Goal: Check status: Check status

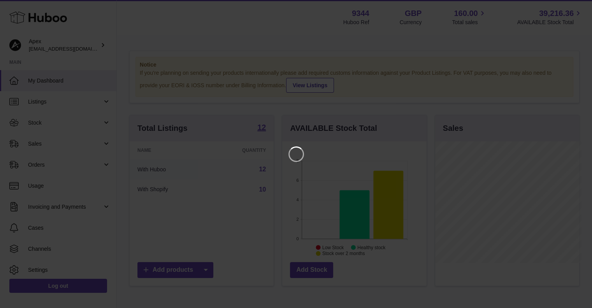
scroll to position [121, 146]
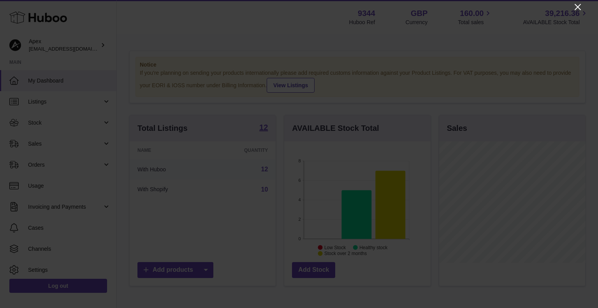
click at [574, 6] on icon "Close" at bounding box center [577, 6] width 9 height 9
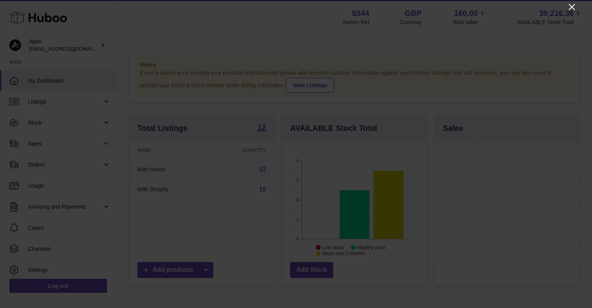
scroll to position [389008, 388985]
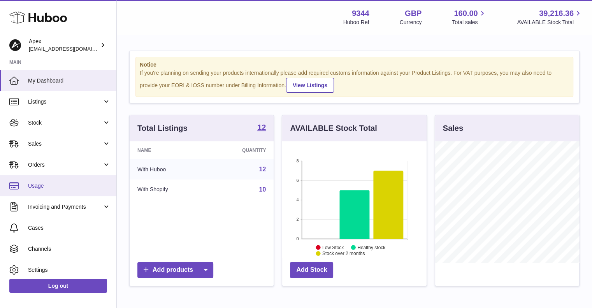
click at [37, 182] on span "Usage" at bounding box center [69, 185] width 82 height 7
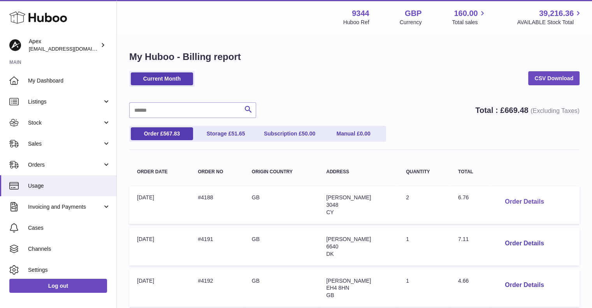
click at [520, 197] on button "Order Details" at bounding box center [523, 202] width 51 height 16
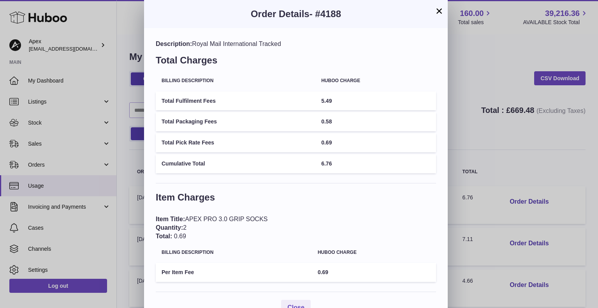
click at [441, 6] on button "×" at bounding box center [438, 10] width 9 height 9
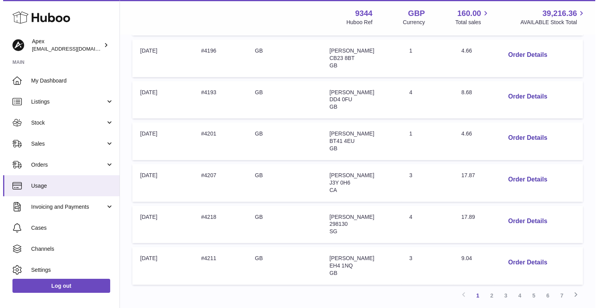
scroll to position [321, 0]
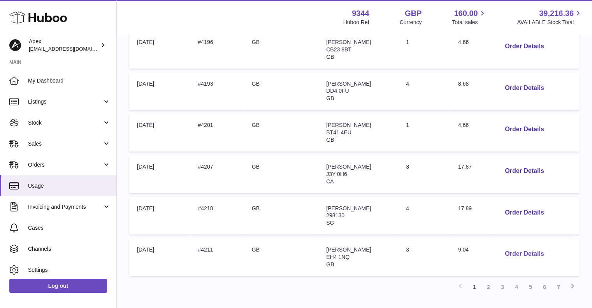
click at [527, 253] on button "Order Details" at bounding box center [523, 254] width 51 height 16
click at [487, 285] on link "2" at bounding box center [488, 287] width 14 height 14
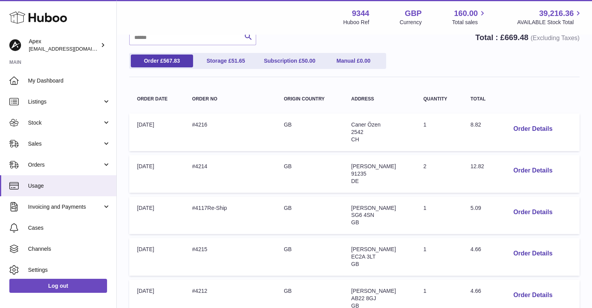
scroll to position [73, 0]
click at [521, 211] on button "Order Details" at bounding box center [532, 212] width 51 height 16
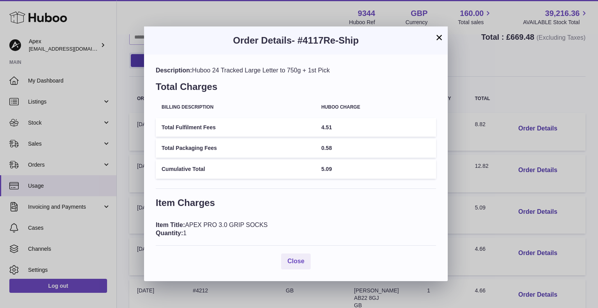
click at [437, 38] on button "×" at bounding box center [438, 37] width 9 height 9
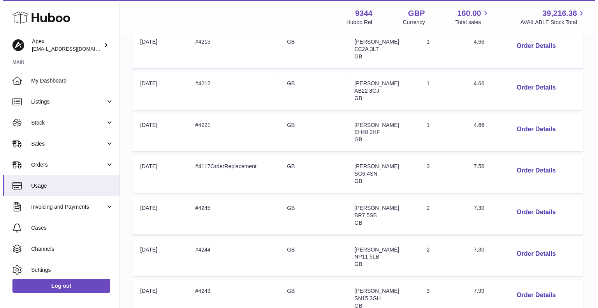
scroll to position [281, 0]
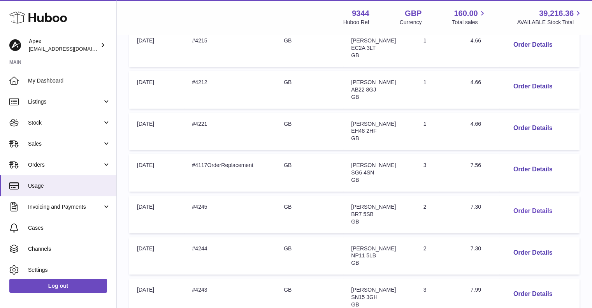
click at [521, 208] on button "Order Details" at bounding box center [532, 211] width 51 height 16
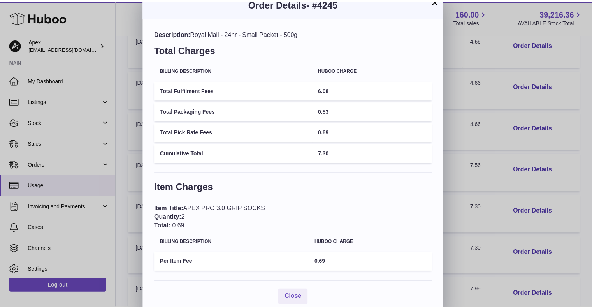
scroll to position [0, 0]
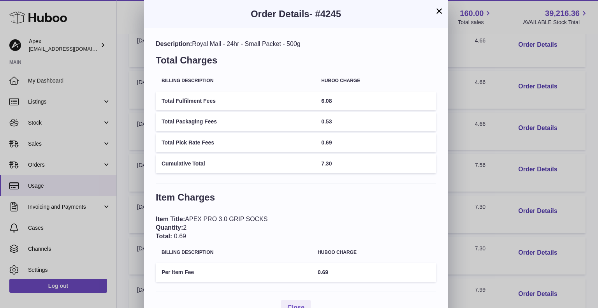
drag, startPoint x: 350, startPoint y: 14, endPoint x: 317, endPoint y: 14, distance: 33.1
click at [317, 14] on h3 "Order Details - #4245" at bounding box center [296, 14] width 280 height 12
copy span "#4245"
click at [438, 10] on button "×" at bounding box center [438, 10] width 9 height 9
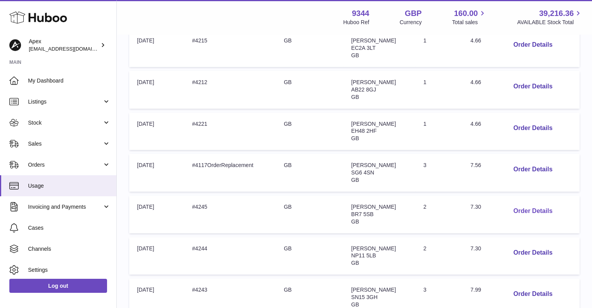
click at [527, 211] on button "Order Details" at bounding box center [532, 211] width 51 height 16
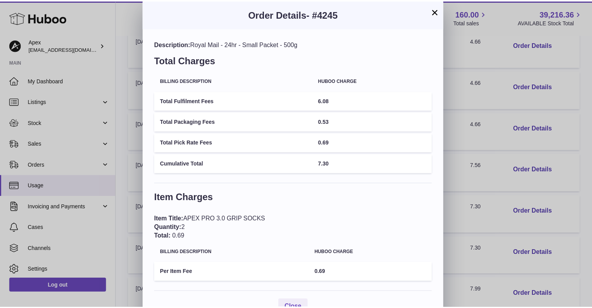
scroll to position [1, 0]
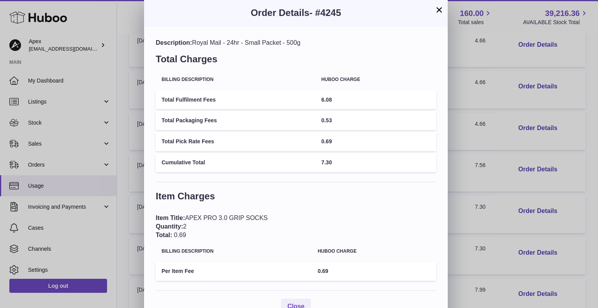
click at [439, 12] on button "×" at bounding box center [438, 9] width 9 height 9
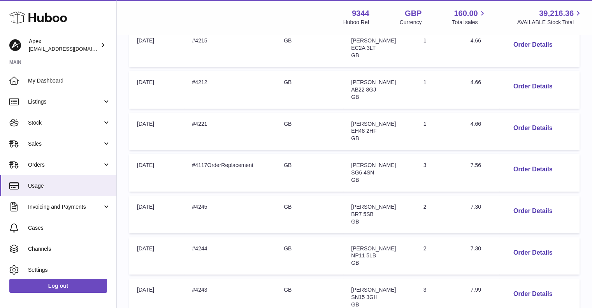
scroll to position [0, 0]
click at [532, 210] on button "Order Details" at bounding box center [532, 211] width 51 height 16
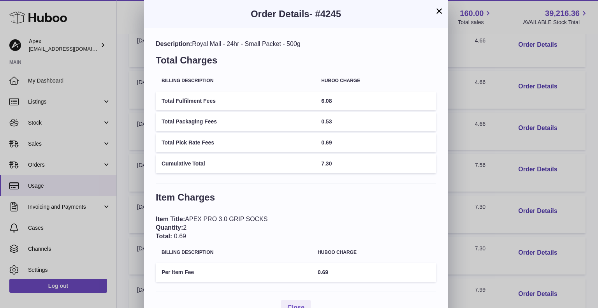
click at [437, 11] on button "×" at bounding box center [438, 10] width 9 height 9
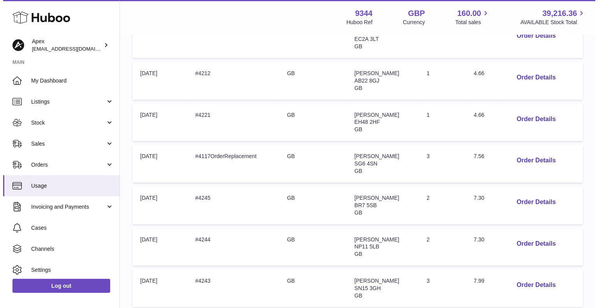
scroll to position [292, 0]
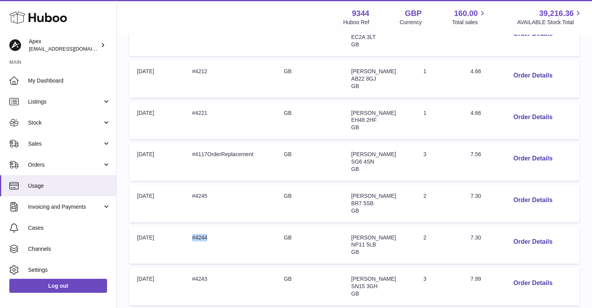
drag, startPoint x: 209, startPoint y: 237, endPoint x: 186, endPoint y: 232, distance: 23.0
click at [186, 232] on td "Order no: #4244" at bounding box center [230, 245] width 92 height 38
copy td "#4244"
click at [538, 241] on button "Order Details" at bounding box center [532, 242] width 51 height 16
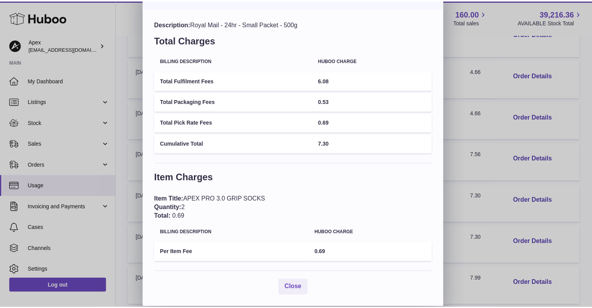
scroll to position [0, 0]
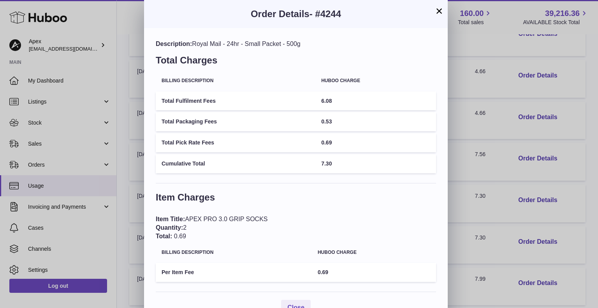
click at [436, 8] on button "×" at bounding box center [438, 10] width 9 height 9
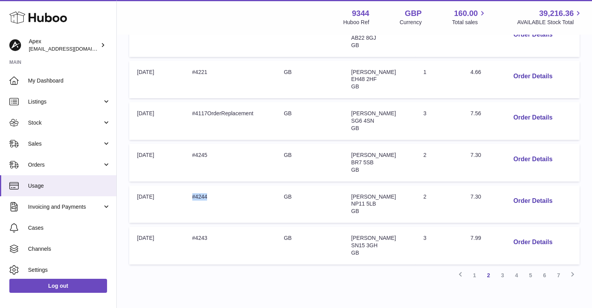
scroll to position [333, 0]
click at [502, 273] on link "3" at bounding box center [502, 275] width 14 height 14
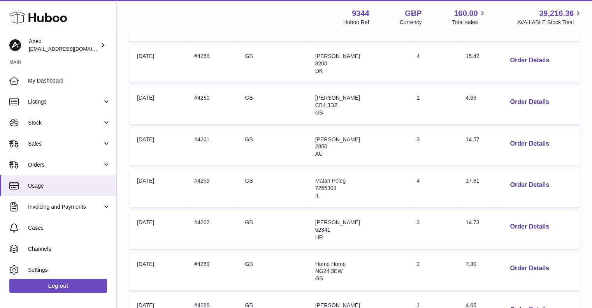
scroll to position [267, 0]
click at [521, 267] on button "Order Details" at bounding box center [529, 268] width 51 height 16
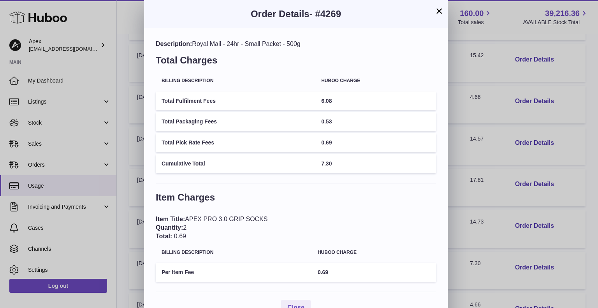
click at [437, 11] on button "×" at bounding box center [438, 10] width 9 height 9
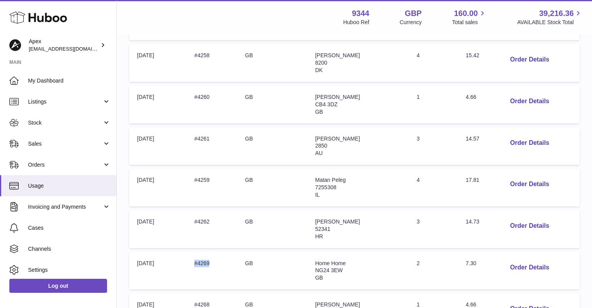
drag, startPoint x: 194, startPoint y: 260, endPoint x: 211, endPoint y: 260, distance: 16.7
click at [211, 260] on td "Order no: #4269" at bounding box center [211, 271] width 51 height 38
copy td "#4269"
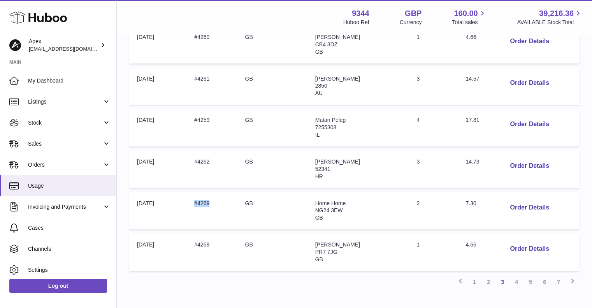
scroll to position [335, 0]
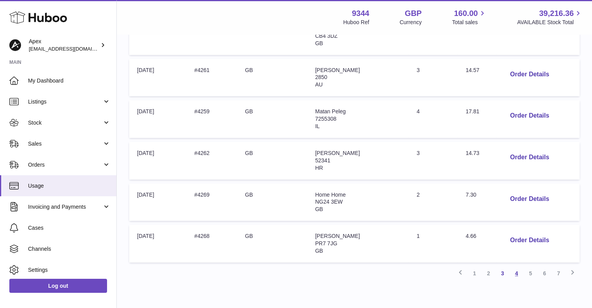
click at [517, 271] on link "4" at bounding box center [516, 273] width 14 height 14
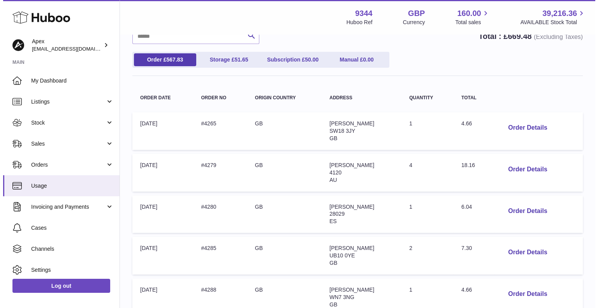
scroll to position [76, 0]
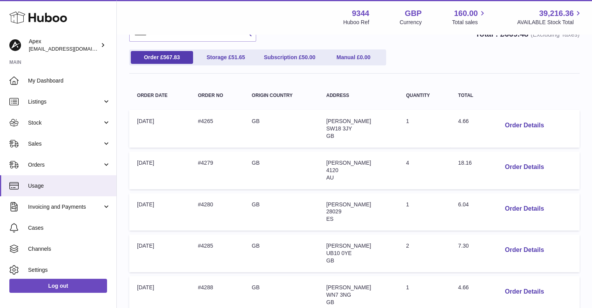
drag, startPoint x: 221, startPoint y: 244, endPoint x: 190, endPoint y: 238, distance: 31.2
click at [190, 238] on td "Order no: #4285" at bounding box center [217, 253] width 54 height 38
copy td "#4285"
click at [529, 247] on button "Order Details" at bounding box center [523, 250] width 51 height 16
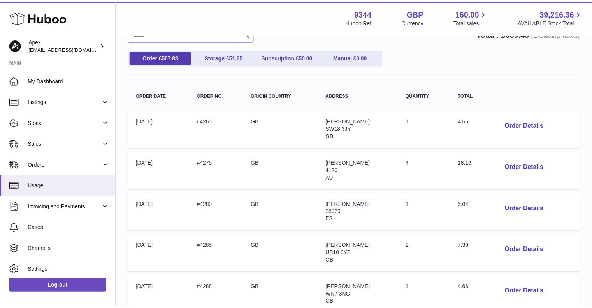
scroll to position [0, 0]
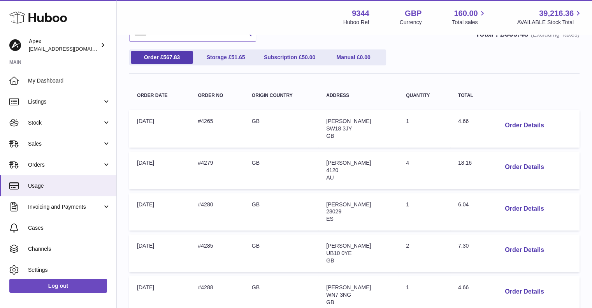
click at [457, 39] on div at bounding box center [296, 154] width 592 height 308
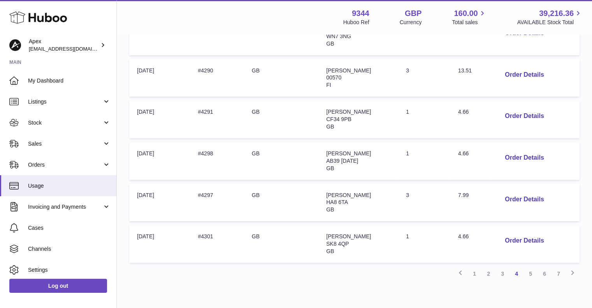
scroll to position [335, 0]
click at [529, 272] on link "5" at bounding box center [530, 274] width 14 height 14
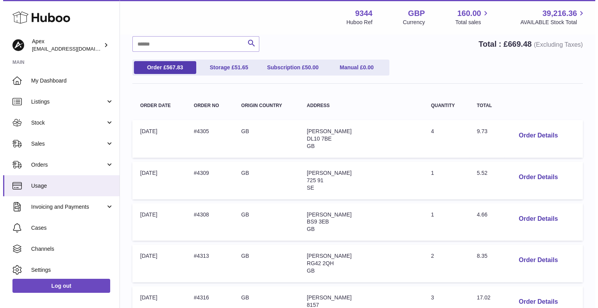
scroll to position [67, 0]
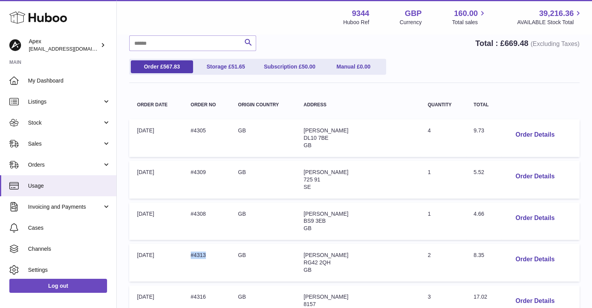
drag, startPoint x: 217, startPoint y: 253, endPoint x: 197, endPoint y: 250, distance: 20.4
click at [197, 250] on td "Order no: #4313" at bounding box center [206, 263] width 47 height 38
copy td "#4313"
click at [511, 256] on button "Order Details" at bounding box center [534, 259] width 51 height 16
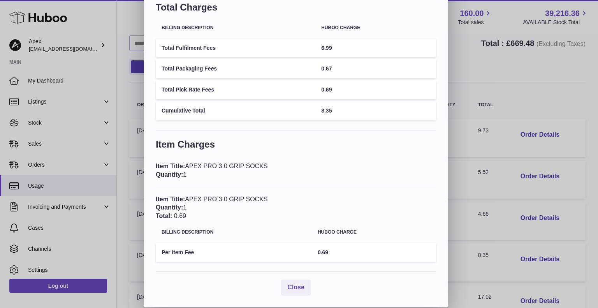
scroll to position [0, 0]
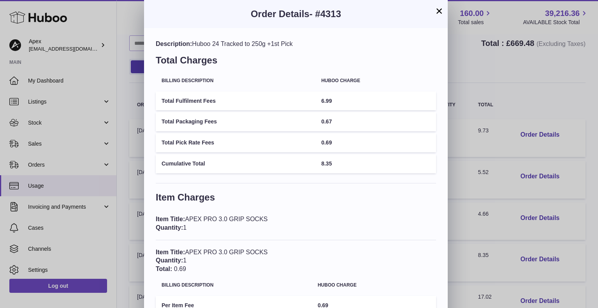
click at [438, 12] on button "×" at bounding box center [438, 10] width 9 height 9
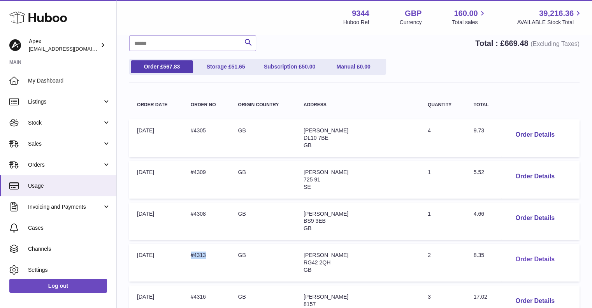
click at [510, 260] on button "Order Details" at bounding box center [534, 259] width 51 height 16
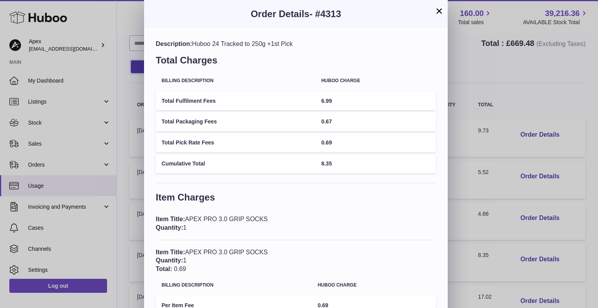
click at [439, 13] on button "×" at bounding box center [438, 10] width 9 height 9
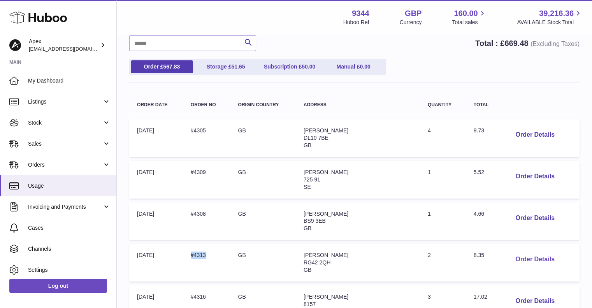
click at [512, 258] on button "Order Details" at bounding box center [534, 259] width 51 height 16
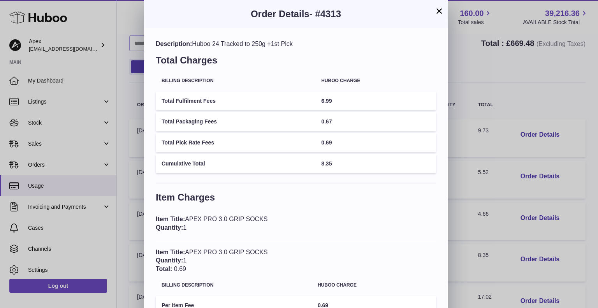
click at [439, 12] on button "×" at bounding box center [438, 10] width 9 height 9
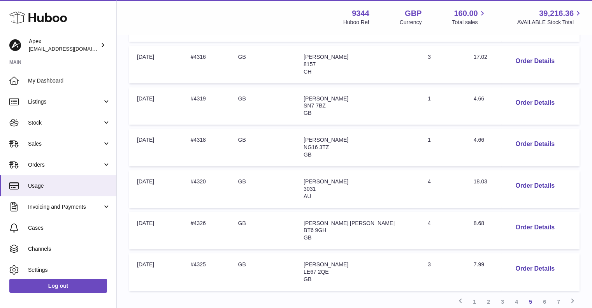
scroll to position [312, 0]
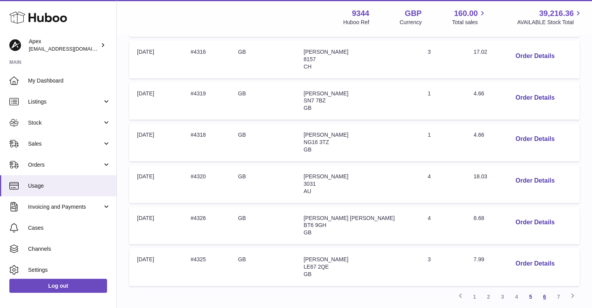
click at [543, 294] on link "6" at bounding box center [544, 297] width 14 height 14
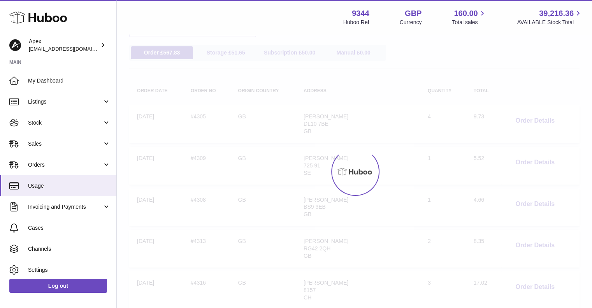
scroll to position [35, 0]
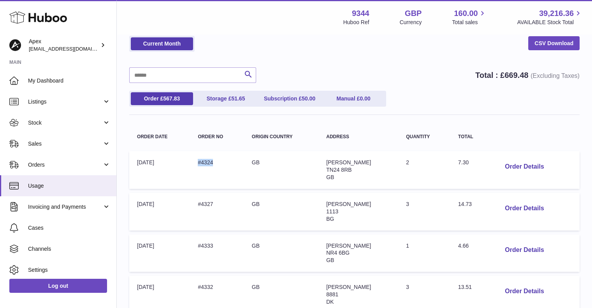
drag, startPoint x: 218, startPoint y: 162, endPoint x: 199, endPoint y: 159, distance: 18.9
click at [199, 159] on td "Order no: #4324" at bounding box center [217, 170] width 54 height 38
copy td "#4324"
click at [519, 165] on button "Order Details" at bounding box center [523, 167] width 51 height 16
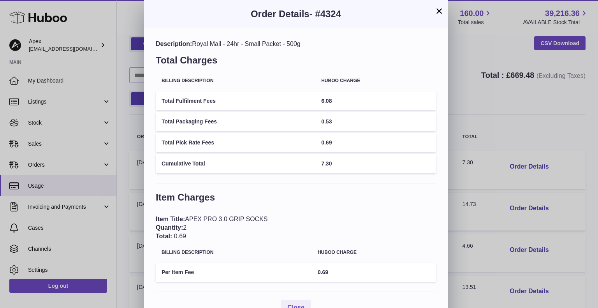
click at [440, 11] on button "×" at bounding box center [438, 10] width 9 height 9
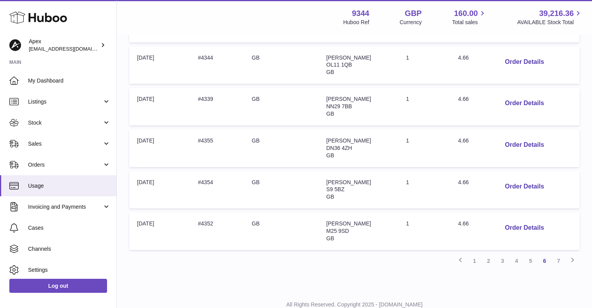
scroll to position [350, 0]
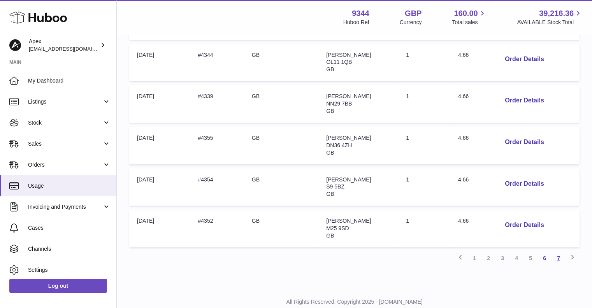
click at [558, 255] on link "7" at bounding box center [558, 258] width 14 height 14
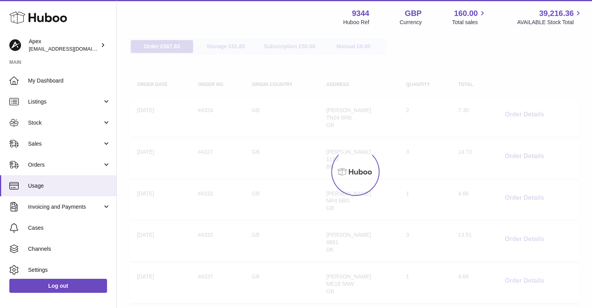
scroll to position [35, 0]
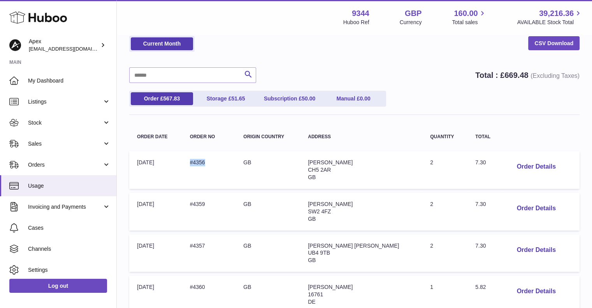
drag, startPoint x: 216, startPoint y: 161, endPoint x: 193, endPoint y: 159, distance: 22.6
click at [193, 159] on td "Order no: #4356" at bounding box center [209, 170] width 54 height 38
copy td "#4356"
click at [531, 168] on button "Order Details" at bounding box center [535, 167] width 51 height 16
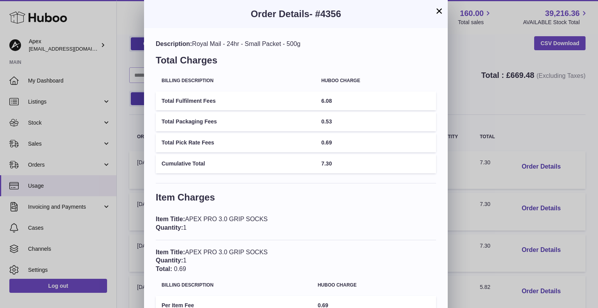
click at [438, 12] on button "×" at bounding box center [438, 10] width 9 height 9
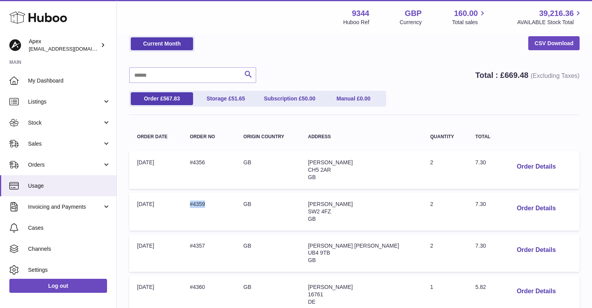
drag, startPoint x: 216, startPoint y: 200, endPoint x: 197, endPoint y: 200, distance: 19.1
click at [197, 200] on td "Order no: #4359" at bounding box center [209, 212] width 54 height 38
copy td "#4359"
click at [525, 207] on button "Order Details" at bounding box center [535, 208] width 51 height 16
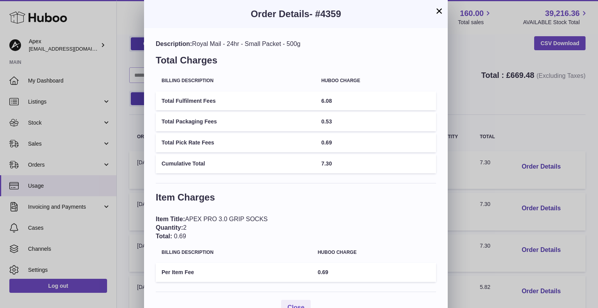
click at [440, 9] on button "×" at bounding box center [438, 10] width 9 height 9
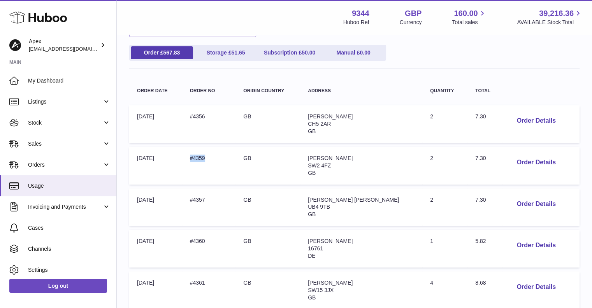
scroll to position [82, 0]
drag, startPoint x: 218, startPoint y: 196, endPoint x: 196, endPoint y: 195, distance: 21.8
click at [196, 195] on td "Order no: #4357" at bounding box center [209, 207] width 54 height 38
copy td "#4357"
click at [537, 204] on button "Order Details" at bounding box center [535, 203] width 51 height 16
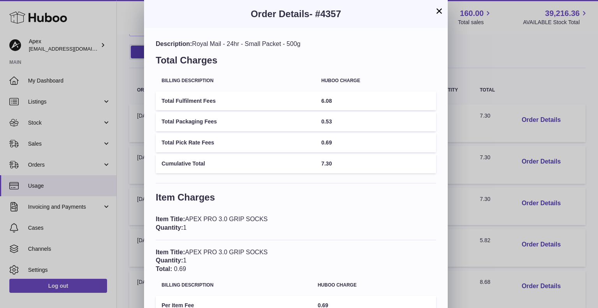
click at [441, 11] on button "×" at bounding box center [438, 10] width 9 height 9
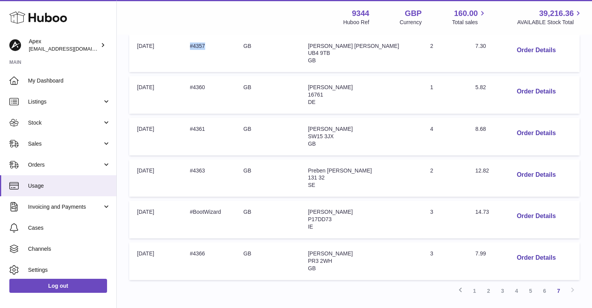
scroll to position [235, 0]
click at [474, 290] on link "1" at bounding box center [474, 290] width 14 height 14
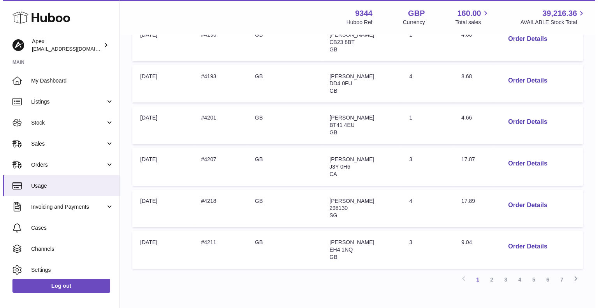
scroll to position [331, 0]
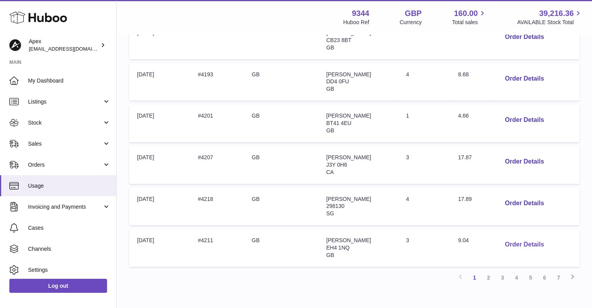
click at [520, 243] on button "Order Details" at bounding box center [523, 245] width 51 height 16
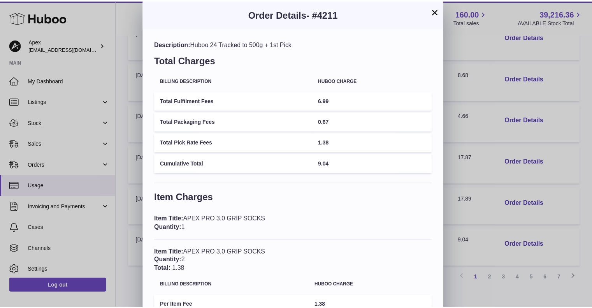
scroll to position [0, 0]
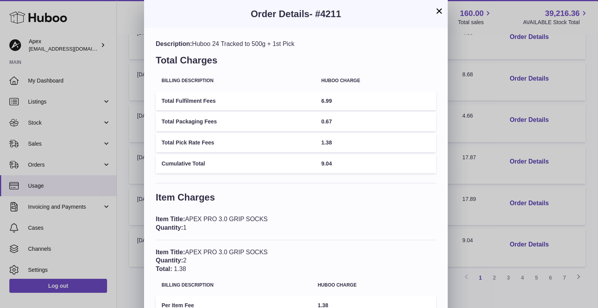
click at [438, 11] on button "×" at bounding box center [438, 10] width 9 height 9
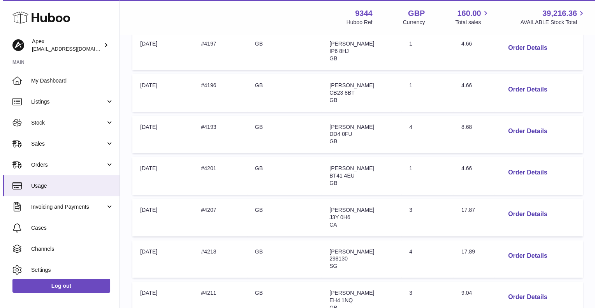
scroll to position [329, 0]
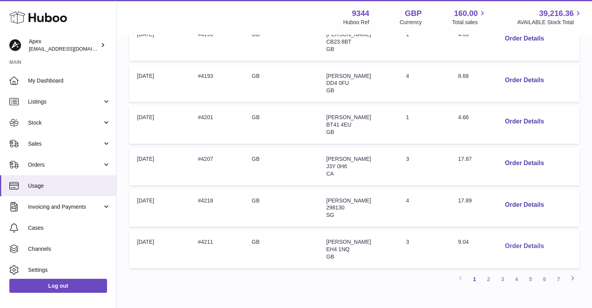
click at [514, 245] on button "Order Details" at bounding box center [523, 246] width 51 height 16
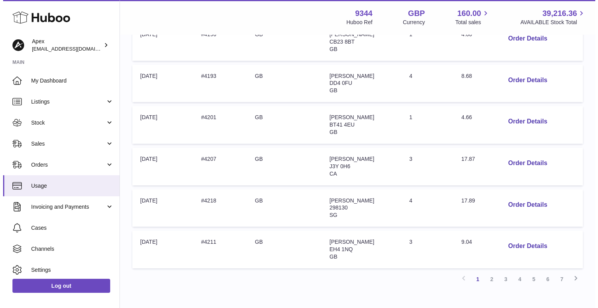
scroll to position [0, 0]
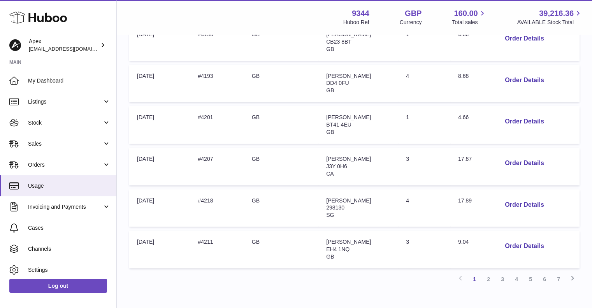
click at [465, 299] on div at bounding box center [296, 154] width 592 height 308
click at [521, 80] on button "Order Details" at bounding box center [523, 80] width 51 height 16
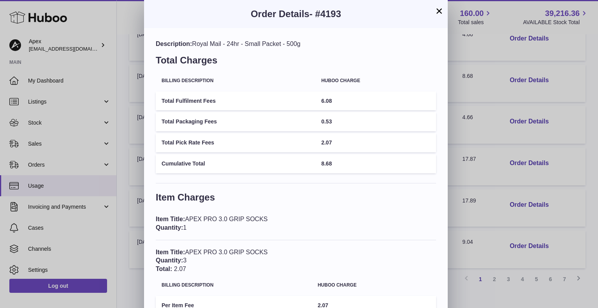
click at [437, 11] on button "×" at bounding box center [438, 10] width 9 height 9
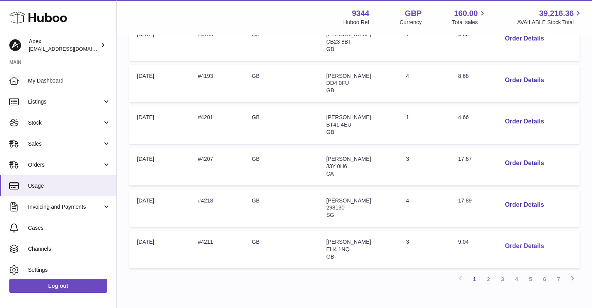
click at [524, 242] on button "Order Details" at bounding box center [523, 246] width 51 height 16
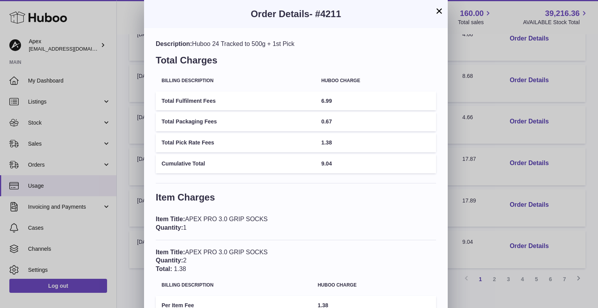
click at [440, 9] on button "×" at bounding box center [438, 10] width 9 height 9
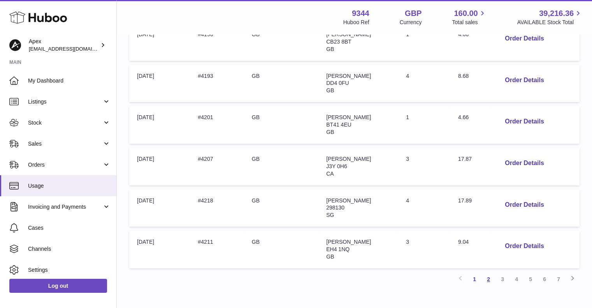
click at [490, 277] on link "2" at bounding box center [488, 279] width 14 height 14
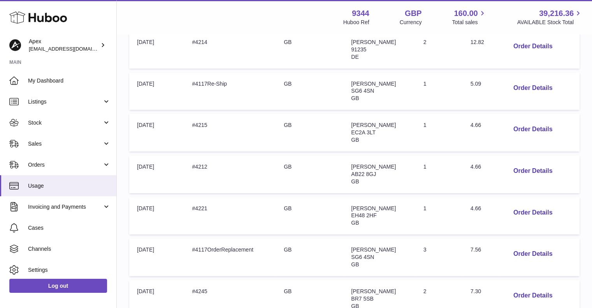
scroll to position [198, 0]
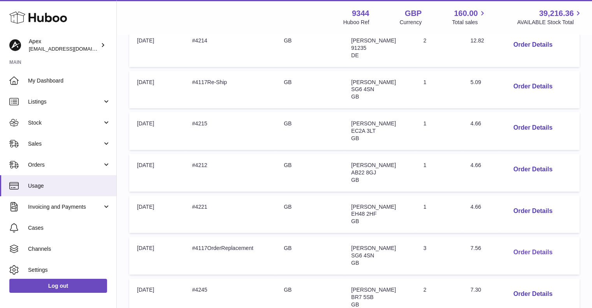
click at [523, 252] on button "Order Details" at bounding box center [532, 252] width 51 height 16
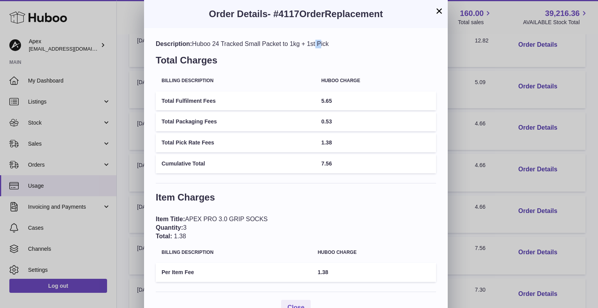
drag, startPoint x: 292, startPoint y: 45, endPoint x: 299, endPoint y: 45, distance: 6.6
click at [299, 45] on div "Description: Huboo 24 Tracked Small Packet to 1kg + 1st Pick" at bounding box center [296, 44] width 280 height 9
click at [438, 12] on button "×" at bounding box center [438, 10] width 9 height 9
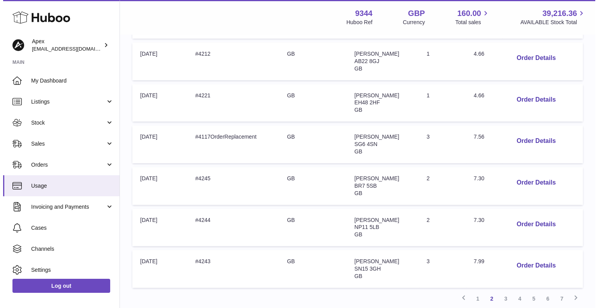
scroll to position [311, 0]
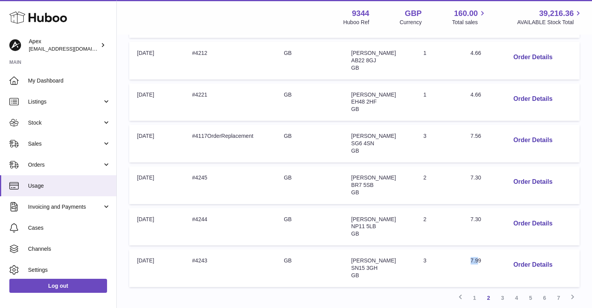
drag, startPoint x: 471, startPoint y: 257, endPoint x: 481, endPoint y: 256, distance: 9.3
click at [481, 257] on span "7.99" at bounding box center [475, 260] width 11 height 6
click at [521, 263] on button "Order Details" at bounding box center [532, 265] width 51 height 16
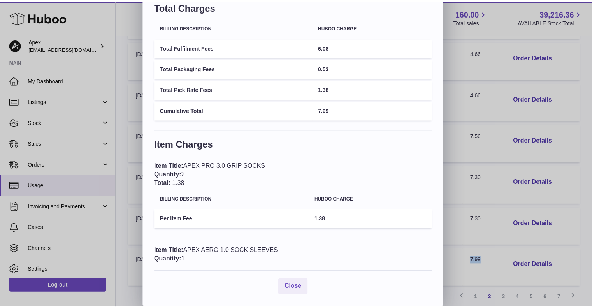
scroll to position [0, 0]
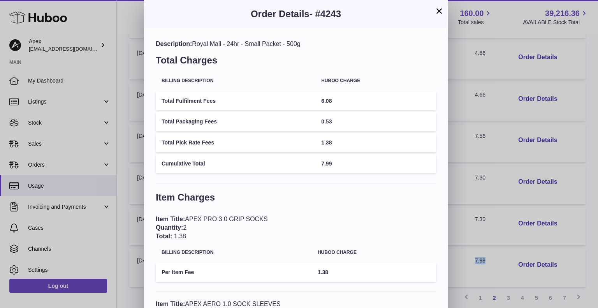
click at [436, 9] on button "×" at bounding box center [438, 10] width 9 height 9
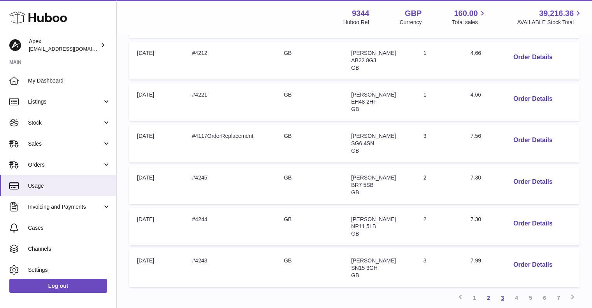
click at [502, 295] on link "3" at bounding box center [502, 298] width 14 height 14
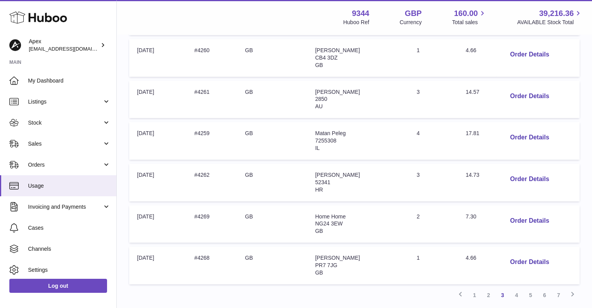
scroll to position [314, 0]
click at [517, 294] on link "4" at bounding box center [516, 295] width 14 height 14
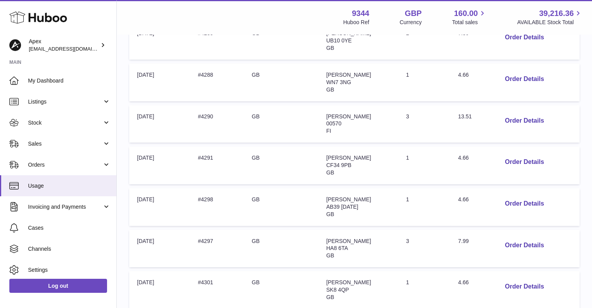
scroll to position [291, 0]
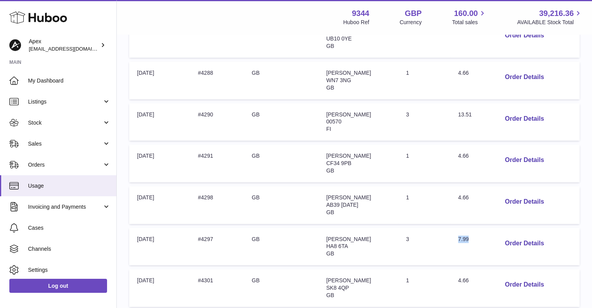
drag, startPoint x: 455, startPoint y: 236, endPoint x: 472, endPoint y: 236, distance: 16.3
click at [472, 236] on td "Total: 7.99" at bounding box center [470, 247] width 40 height 38
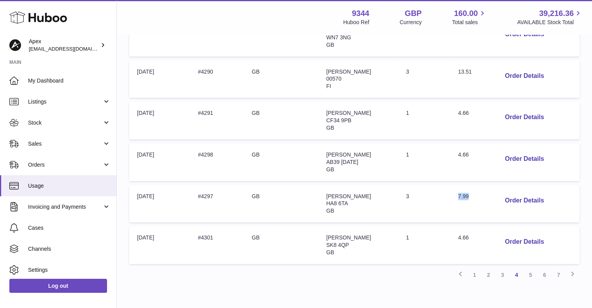
scroll to position [334, 0]
click at [529, 272] on link "5" at bounding box center [530, 274] width 14 height 14
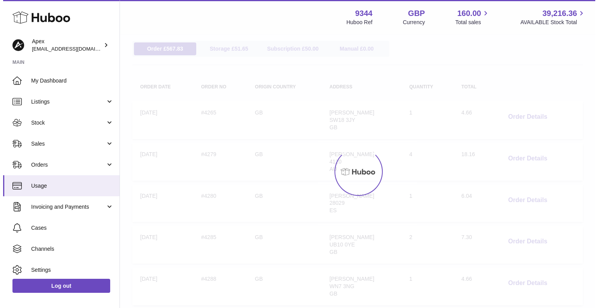
scroll to position [35, 0]
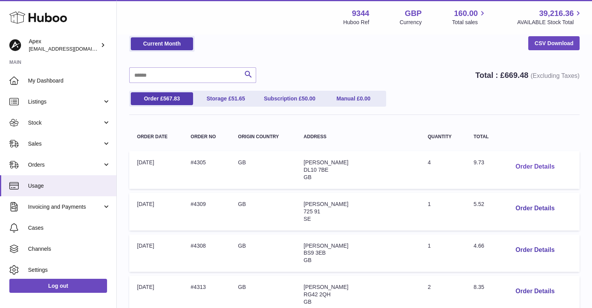
click at [511, 165] on button "Order Details" at bounding box center [534, 167] width 51 height 16
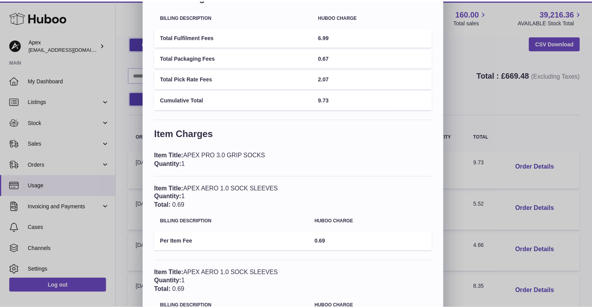
scroll to position [0, 0]
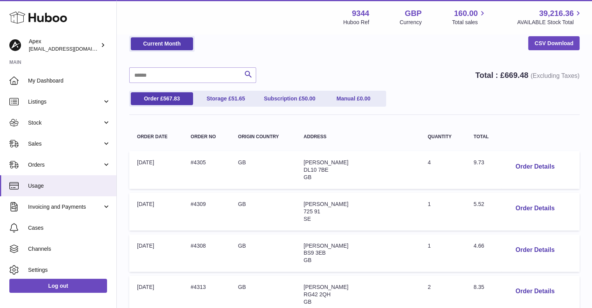
click at [514, 91] on div "× Order Details - #4305 Description: Huboo 24 Tracked to 500g + 1st Pick Total …" at bounding box center [296, 265] width 592 height 530
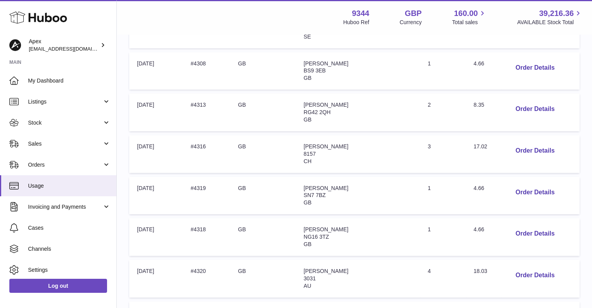
scroll to position [219, 0]
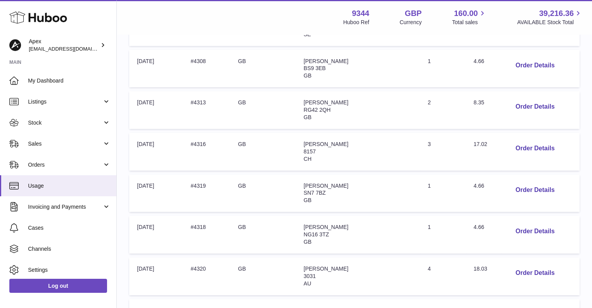
drag, startPoint x: 402, startPoint y: 185, endPoint x: 473, endPoint y: 184, distance: 71.2
click at [473, 184] on tr "Order Date: 21-Aug-2025 Order no: #4319 Origin Country: GB Address: Luke Davenp…" at bounding box center [354, 193] width 450 height 38
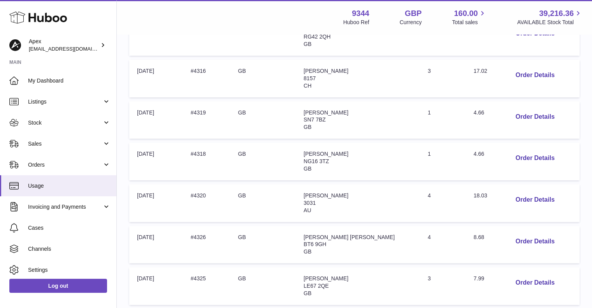
scroll to position [293, 0]
drag, startPoint x: 455, startPoint y: 233, endPoint x: 486, endPoint y: 235, distance: 31.6
click at [486, 235] on td "Total: 8.68" at bounding box center [484, 244] width 36 height 38
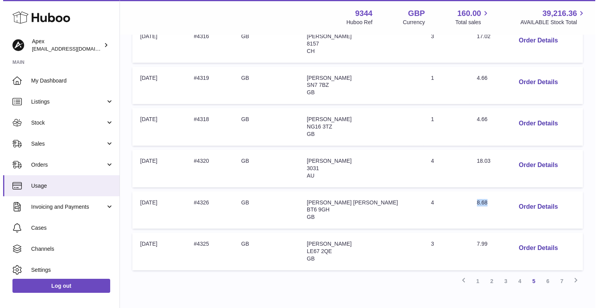
scroll to position [328, 0]
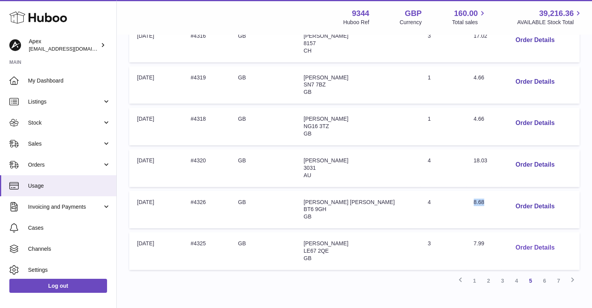
click at [529, 247] on button "Order Details" at bounding box center [534, 248] width 51 height 16
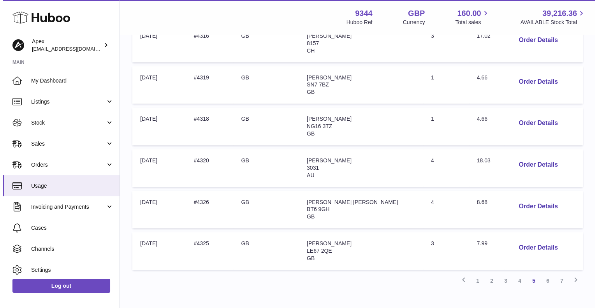
scroll to position [0, 0]
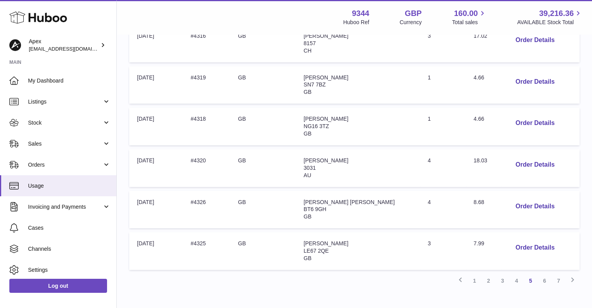
click at [482, 295] on div at bounding box center [296, 154] width 592 height 308
click at [521, 251] on button "Order Details" at bounding box center [534, 248] width 51 height 16
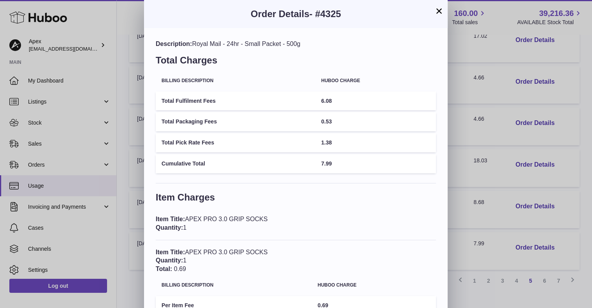
click at [516, 295] on div "× Order Details - #4325 Description: Royal Mail - 24hr - Small Packet - 500g To…" at bounding box center [296, 222] width 592 height 445
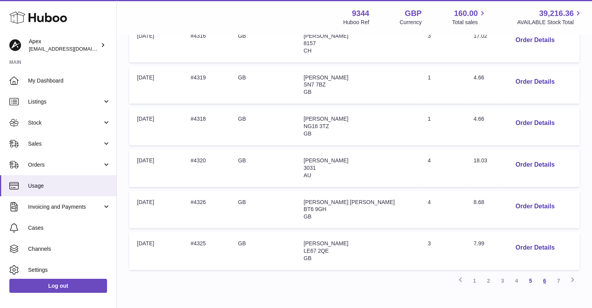
click at [543, 280] on link "6" at bounding box center [544, 281] width 14 height 14
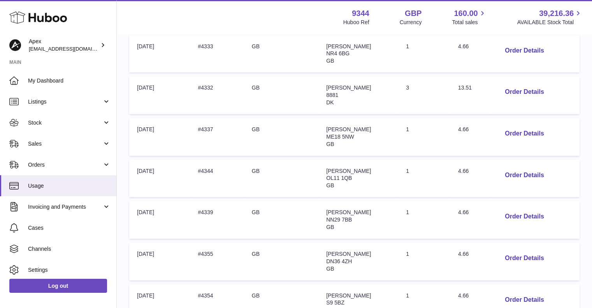
scroll to position [234, 0]
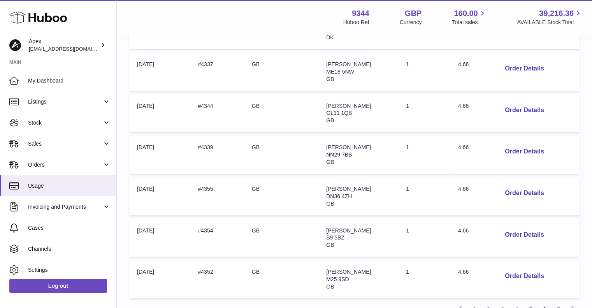
click at [473, 223] on td "Total: 4.66" at bounding box center [470, 238] width 40 height 38
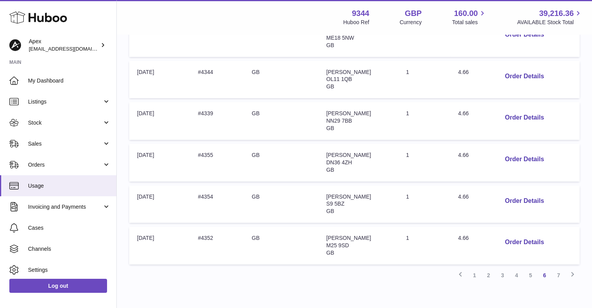
scroll to position [334, 0]
click at [559, 272] on link "7" at bounding box center [558, 274] width 14 height 14
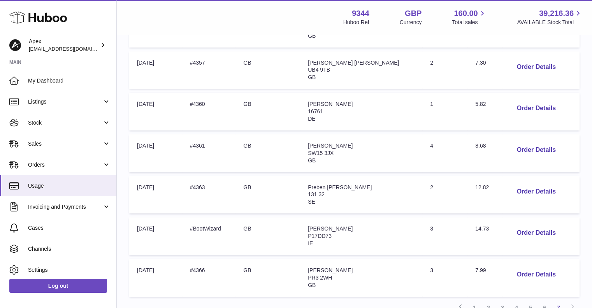
scroll to position [218, 0]
drag, startPoint x: 462, startPoint y: 140, endPoint x: 484, endPoint y: 146, distance: 22.3
click at [484, 146] on td "Total: 8.68" at bounding box center [484, 153] width 35 height 38
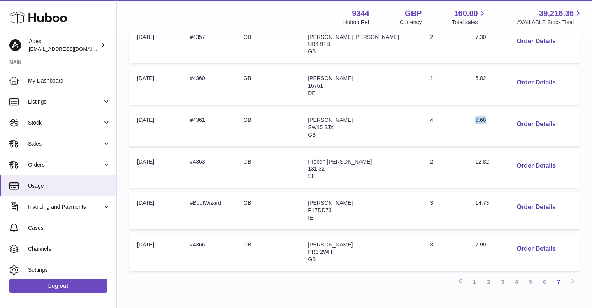
scroll to position [244, 0]
click at [475, 280] on link "1" at bounding box center [474, 281] width 14 height 14
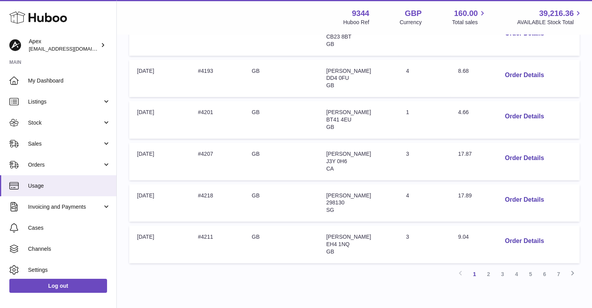
scroll to position [336, 0]
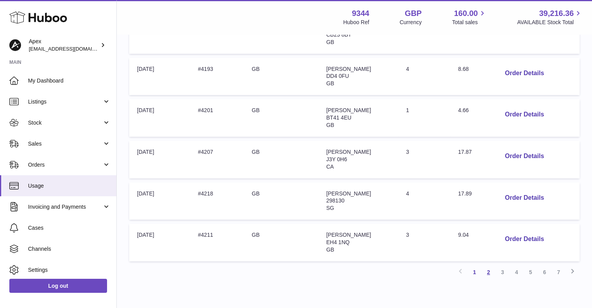
click at [488, 267] on link "2" at bounding box center [488, 272] width 14 height 14
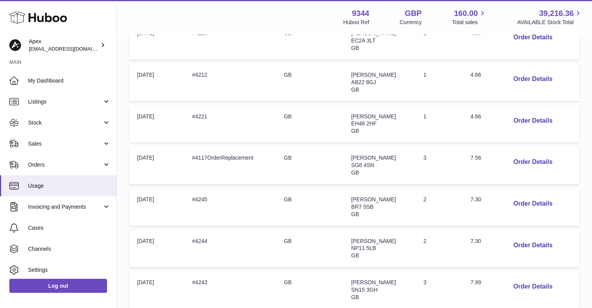
scroll to position [296, 0]
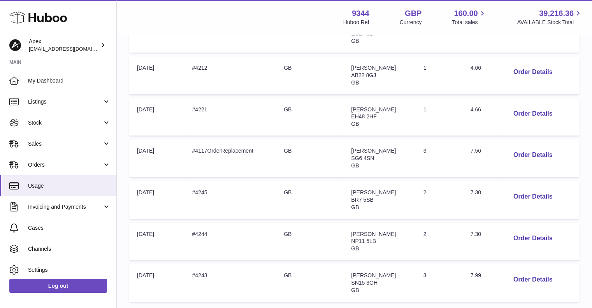
click at [440, 253] on td "Quantity: 2" at bounding box center [439, 242] width 47 height 38
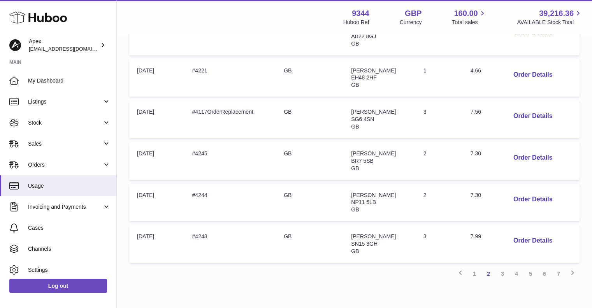
scroll to position [338, 0]
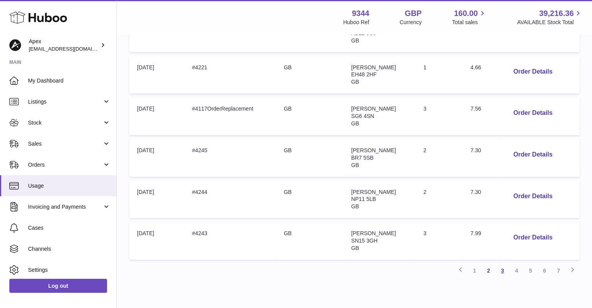
click at [501, 269] on link "3" at bounding box center [502, 270] width 14 height 14
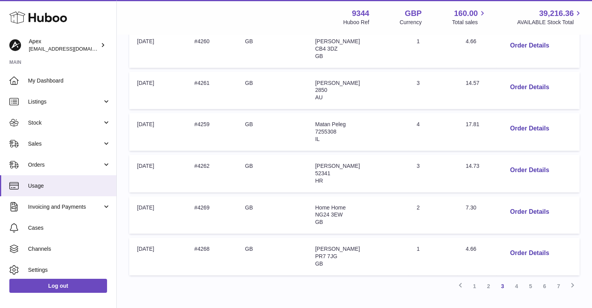
scroll to position [323, 0]
click at [513, 281] on link "4" at bounding box center [516, 285] width 14 height 14
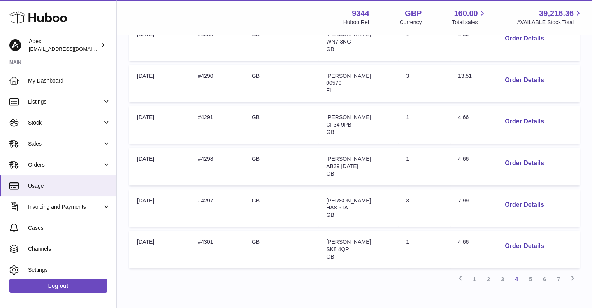
scroll to position [330, 0]
click at [529, 275] on link "5" at bounding box center [530, 279] width 14 height 14
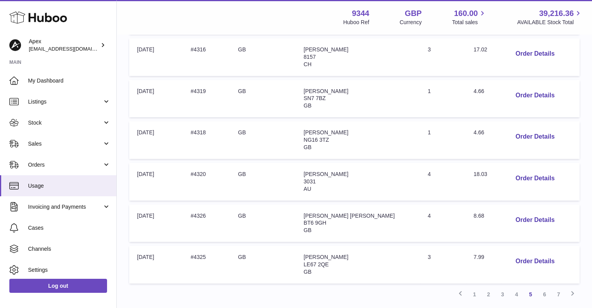
scroll to position [314, 0]
click at [545, 293] on link "6" at bounding box center [544, 295] width 14 height 14
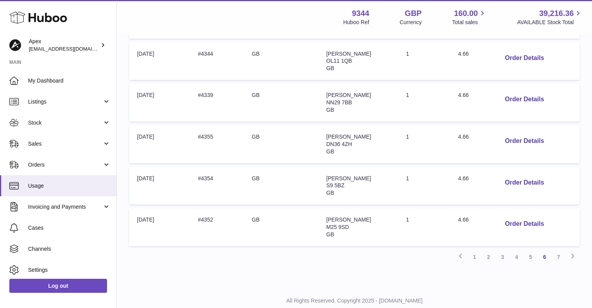
scroll to position [360, 0]
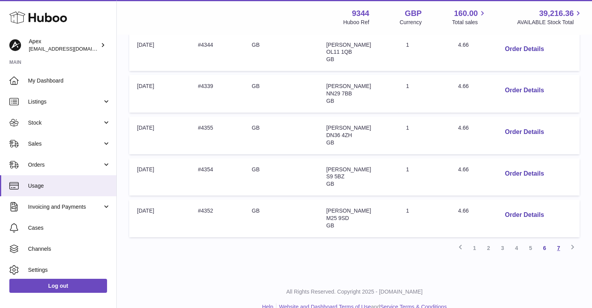
click at [558, 246] on link "7" at bounding box center [558, 248] width 14 height 14
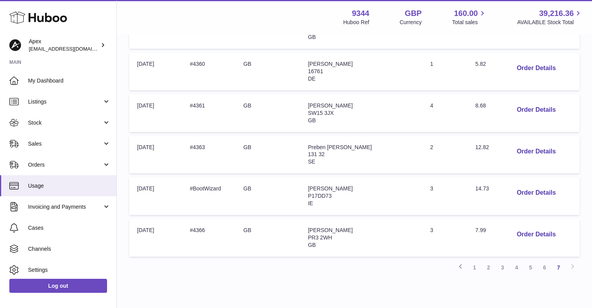
scroll to position [258, 0]
